Goal: Register for event/course

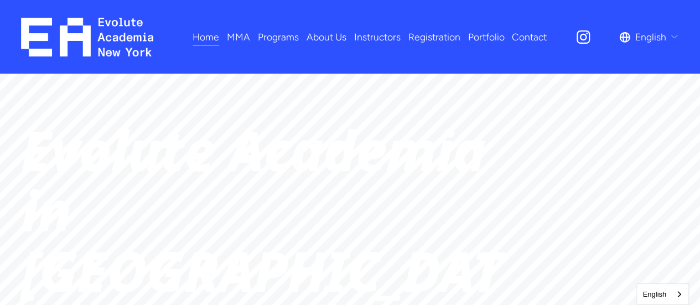
click at [436, 45] on link "Registration" at bounding box center [434, 36] width 52 height 19
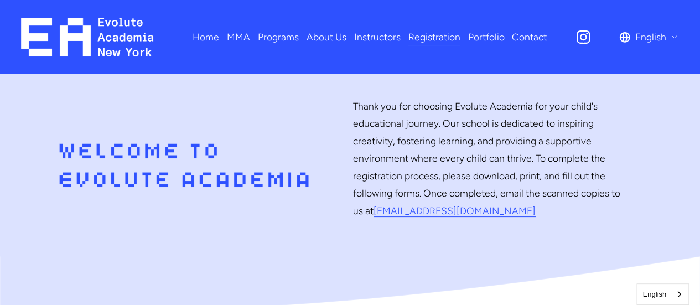
click at [0, 0] on span "Dance" at bounding box center [0, 0] width 0 height 0
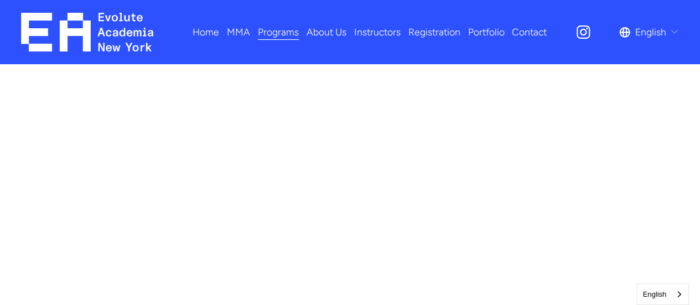
scroll to position [571, 0]
